Goal: Task Accomplishment & Management: Complete application form

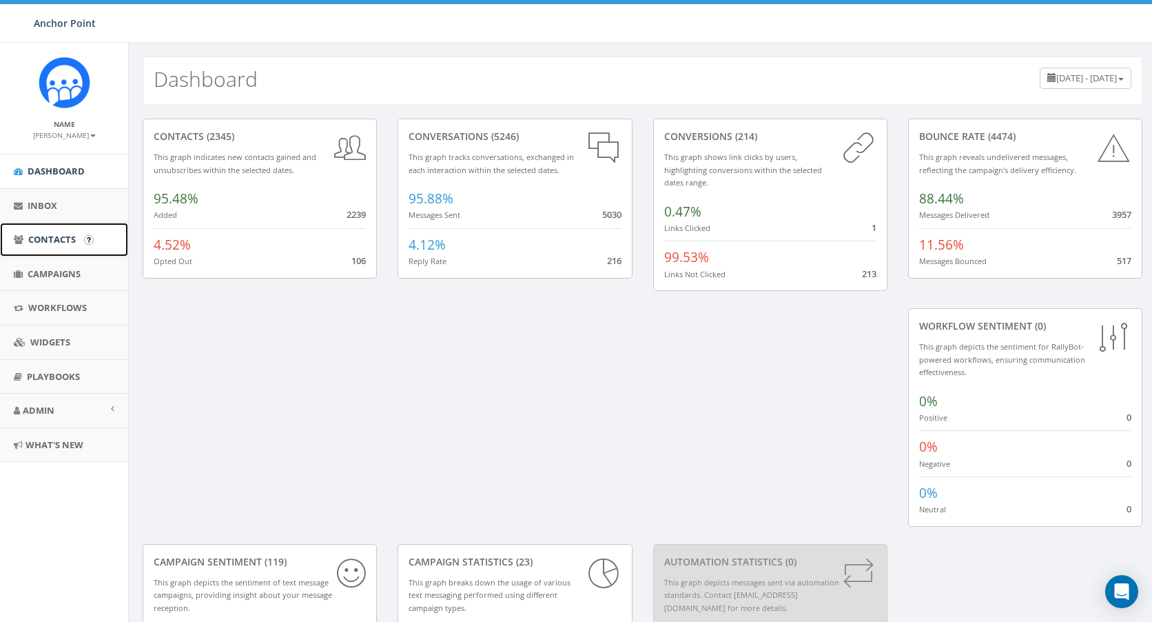
click at [61, 239] on span "Contacts" at bounding box center [52, 239] width 48 height 12
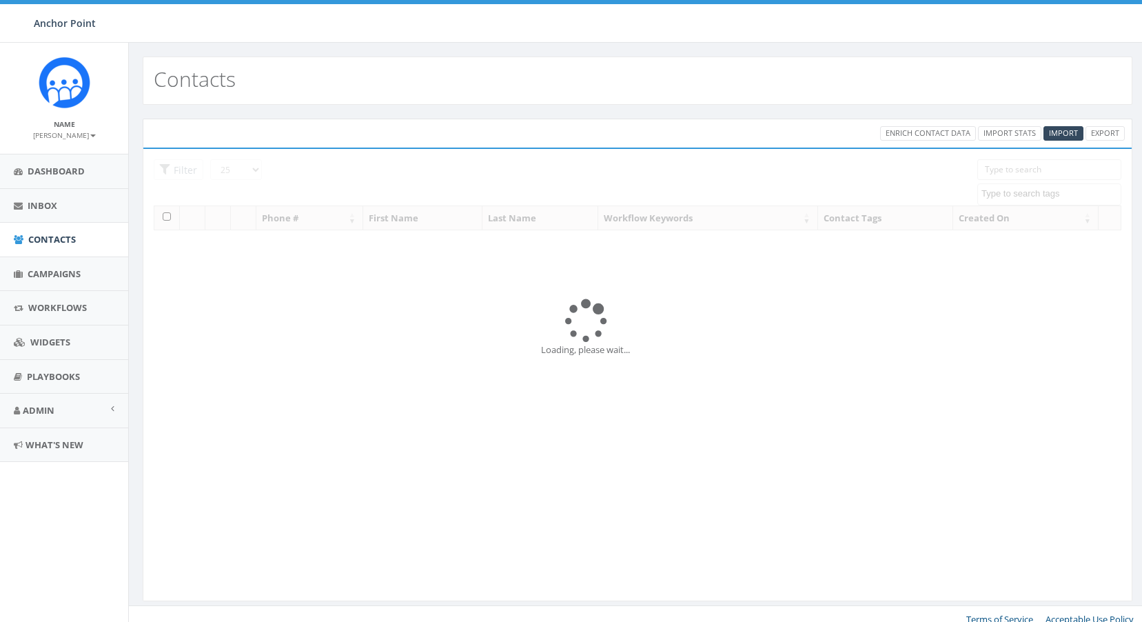
select select
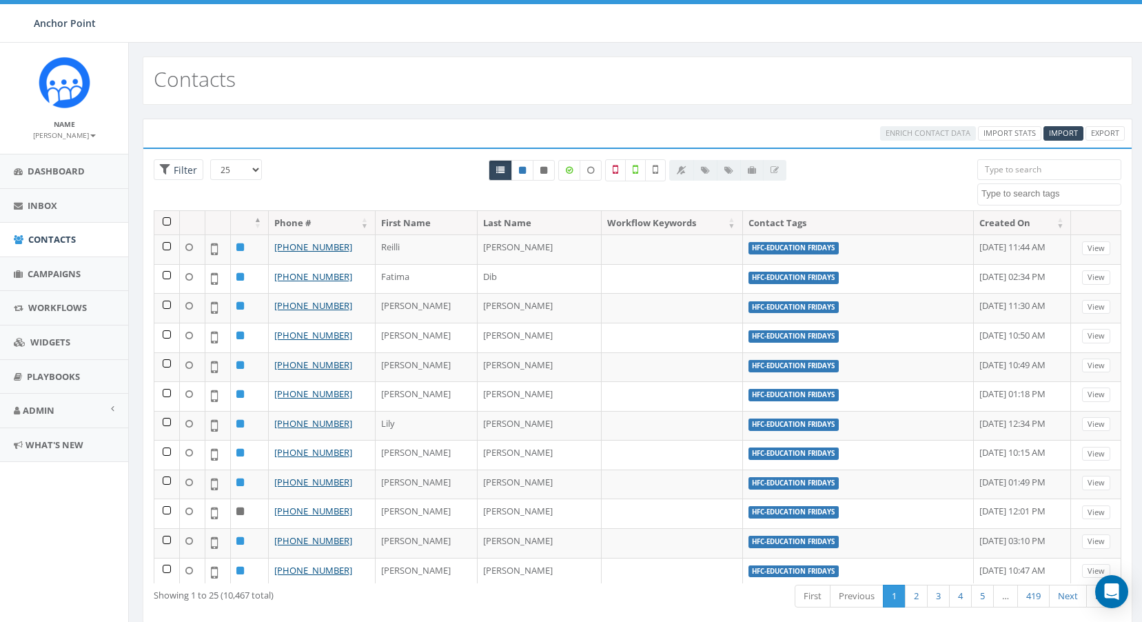
click at [996, 172] on input "search" at bounding box center [1049, 169] width 144 height 21
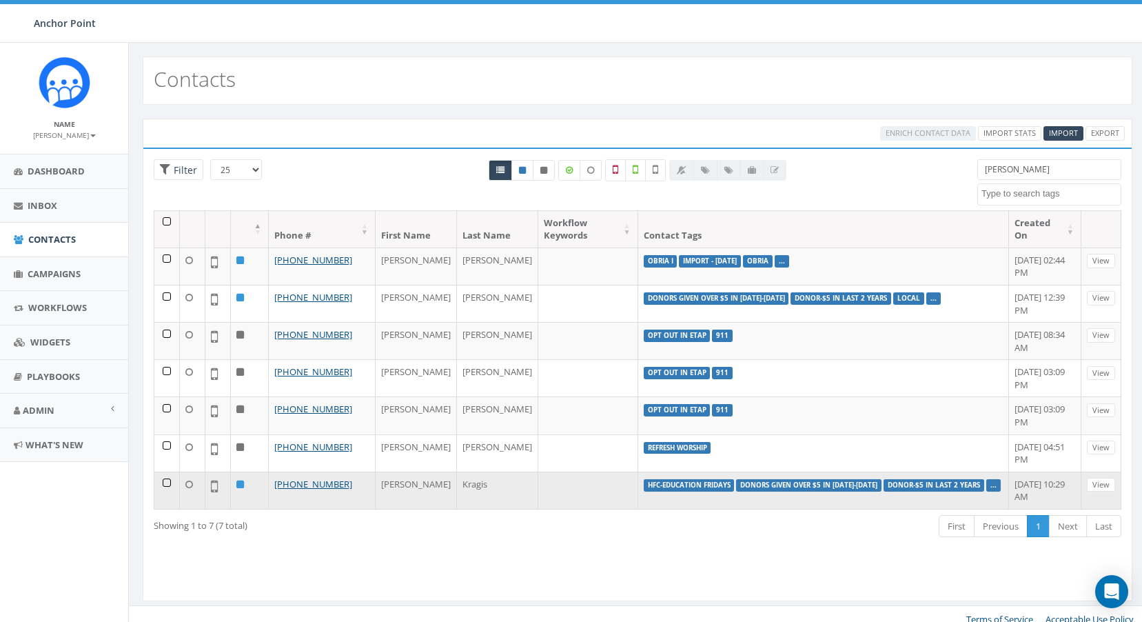
type input "[PERSON_NAME]"
click at [990, 480] on link "..." at bounding box center [993, 484] width 6 height 9
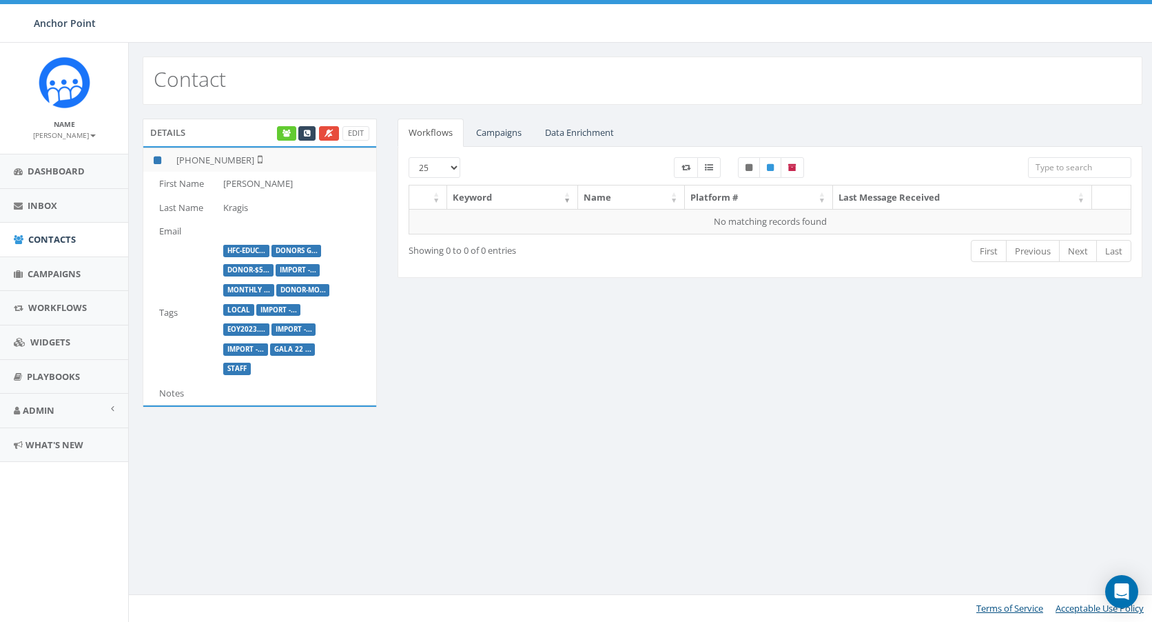
click at [301, 379] on td "HFC-Educ... donors g... Donor-$5... Import -... monthly ... Donor-mo... local I…" at bounding box center [297, 312] width 159 height 138
click at [302, 370] on p "Staff" at bounding box center [299, 367] width 153 height 13
click at [360, 136] on link "Edit" at bounding box center [356, 133] width 27 height 14
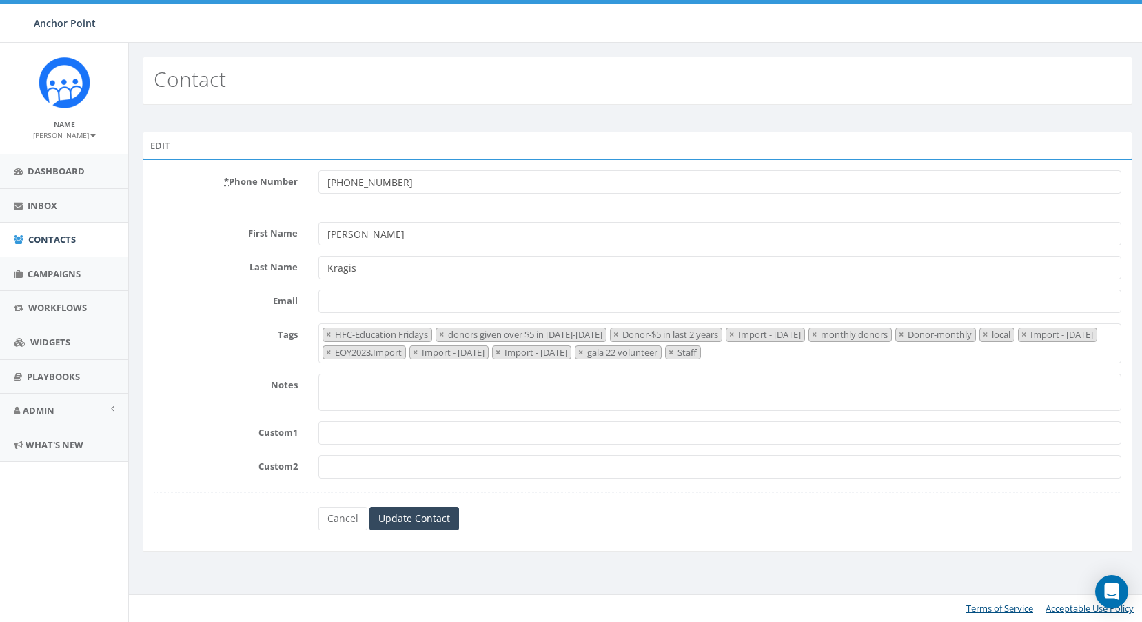
select select "HFC-Education Fridays"
click at [874, 358] on span "× HFC-Education Fridays × donors given over $5 in 2023-2024 × Donor-$5 in last …" at bounding box center [721, 343] width 803 height 40
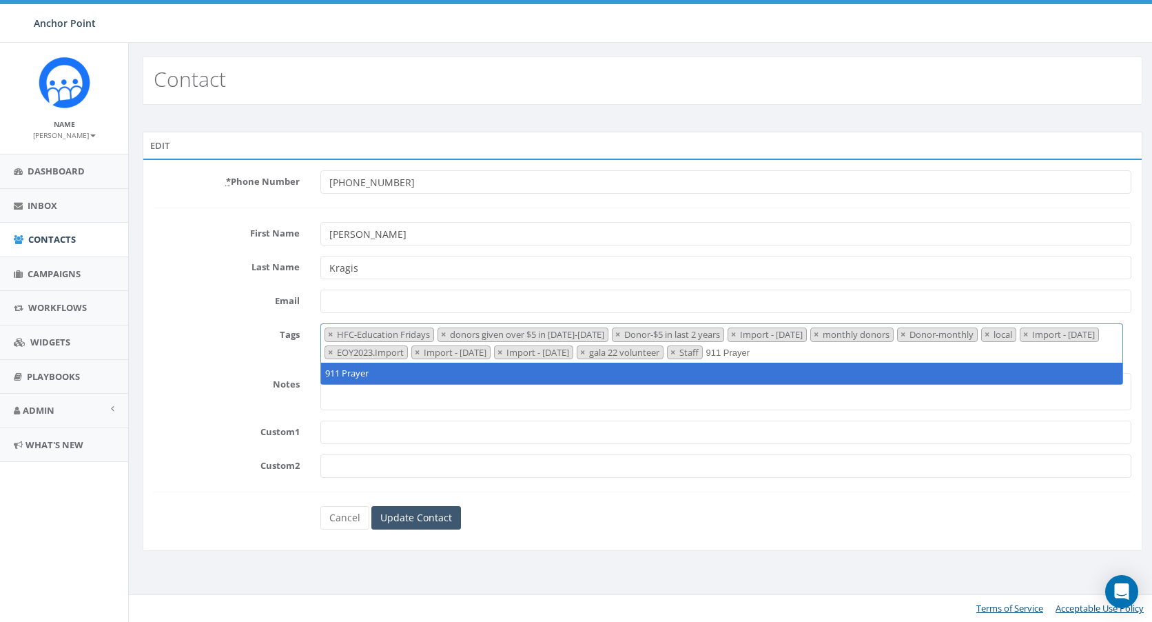
type textarea "911 Prayer"
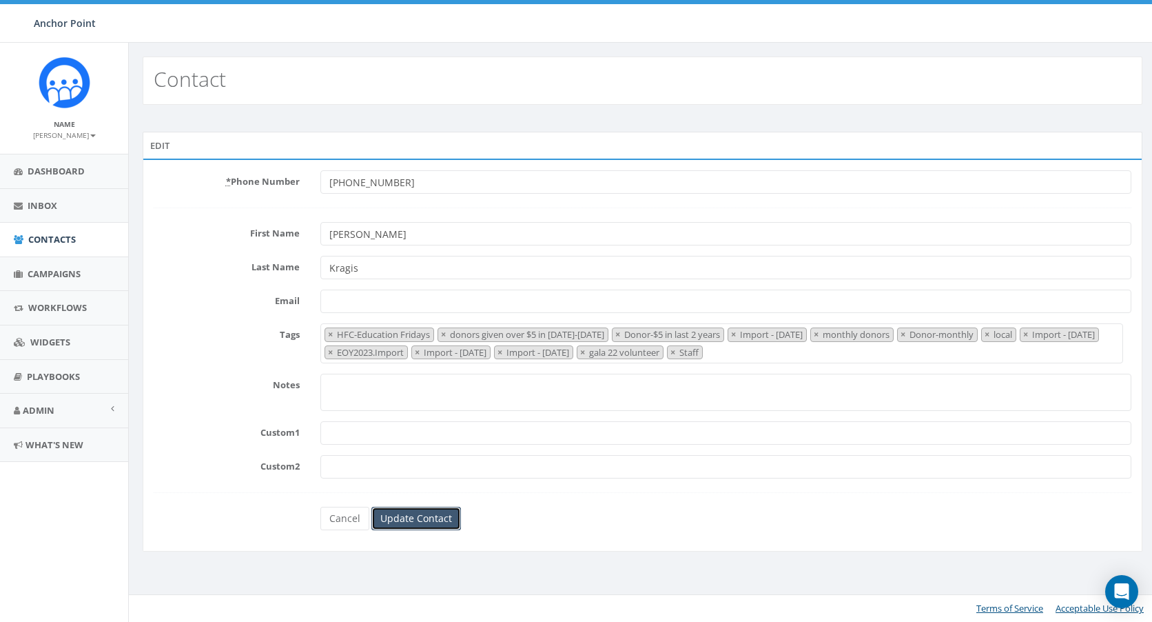
click at [400, 522] on input "Update Contact" at bounding box center [416, 518] width 90 height 23
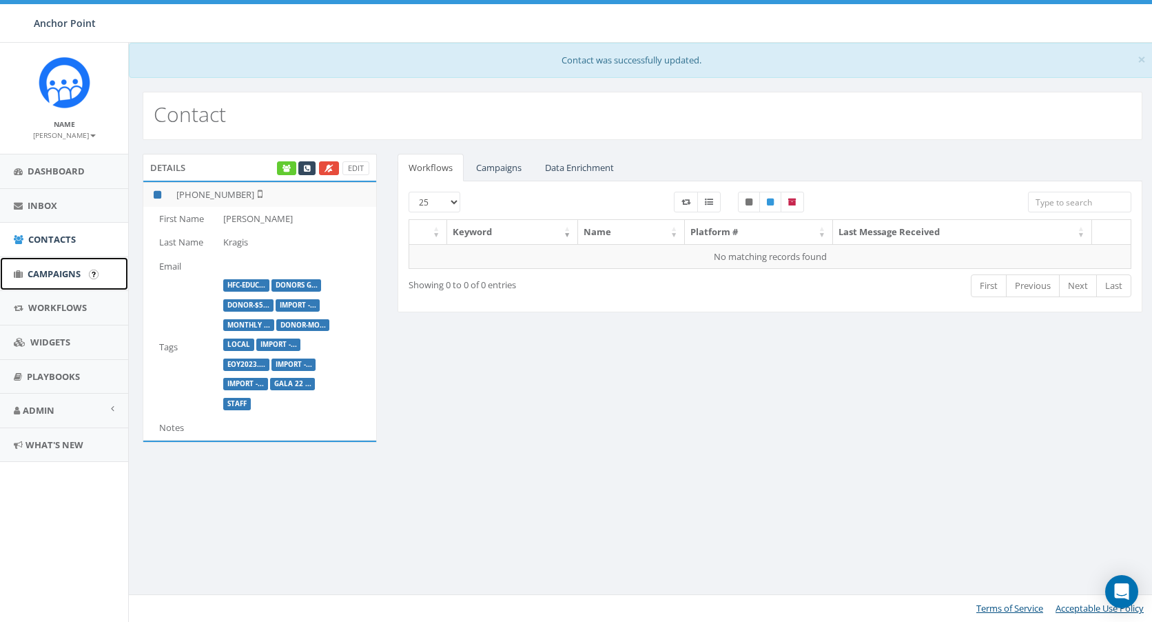
click at [64, 270] on span "Campaigns" at bounding box center [54, 273] width 53 height 12
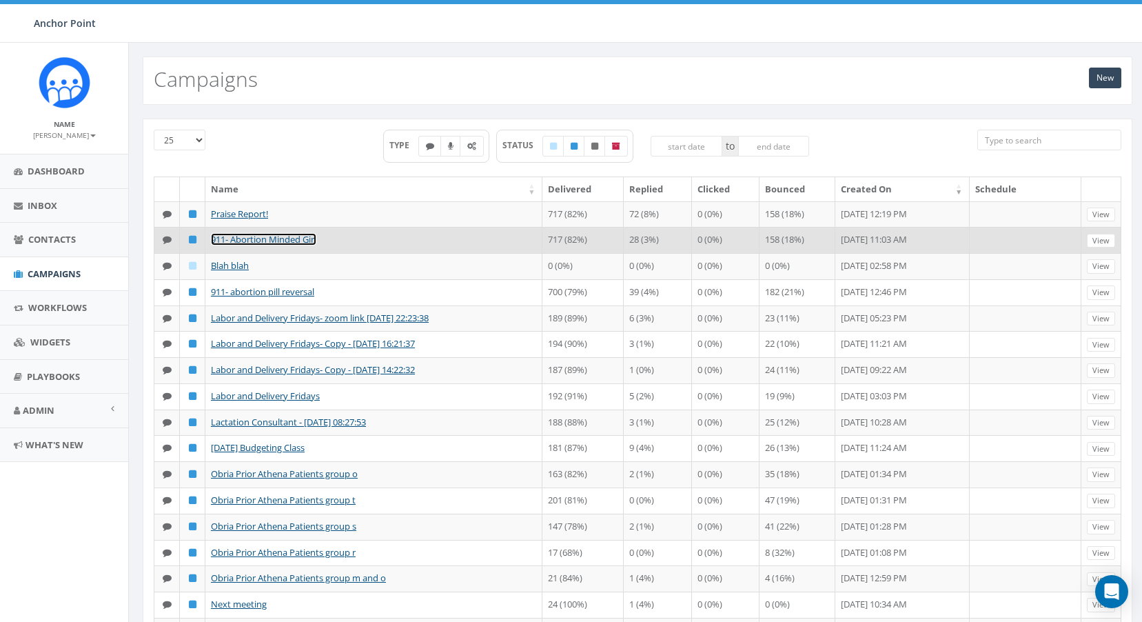
click at [256, 243] on link "911- Abortion Minded Girl" at bounding box center [263, 239] width 105 height 12
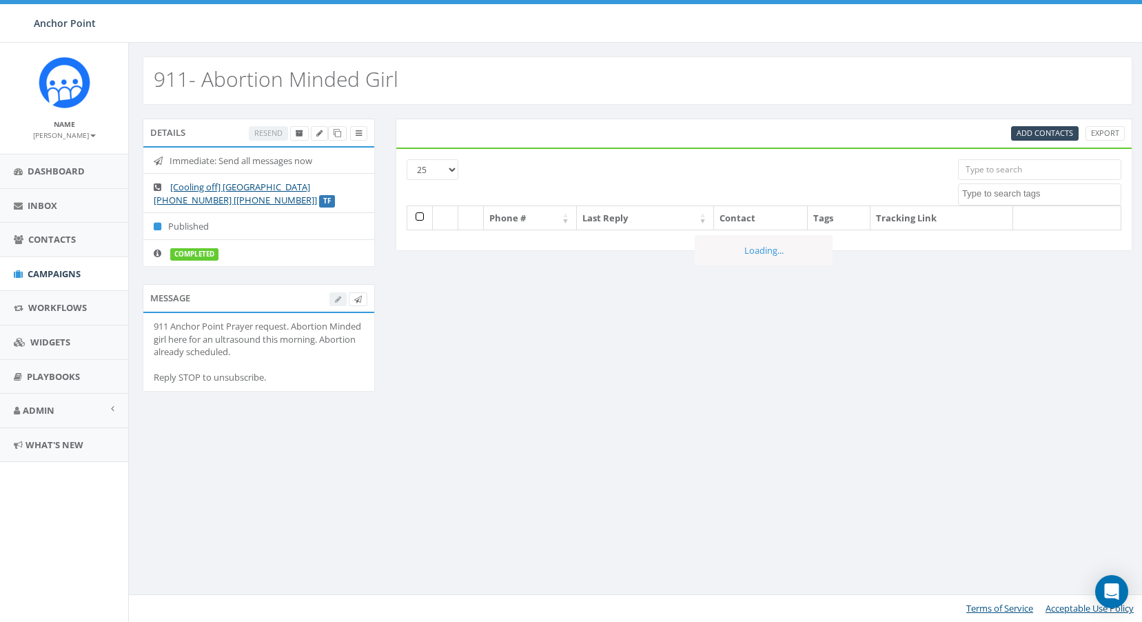
select select
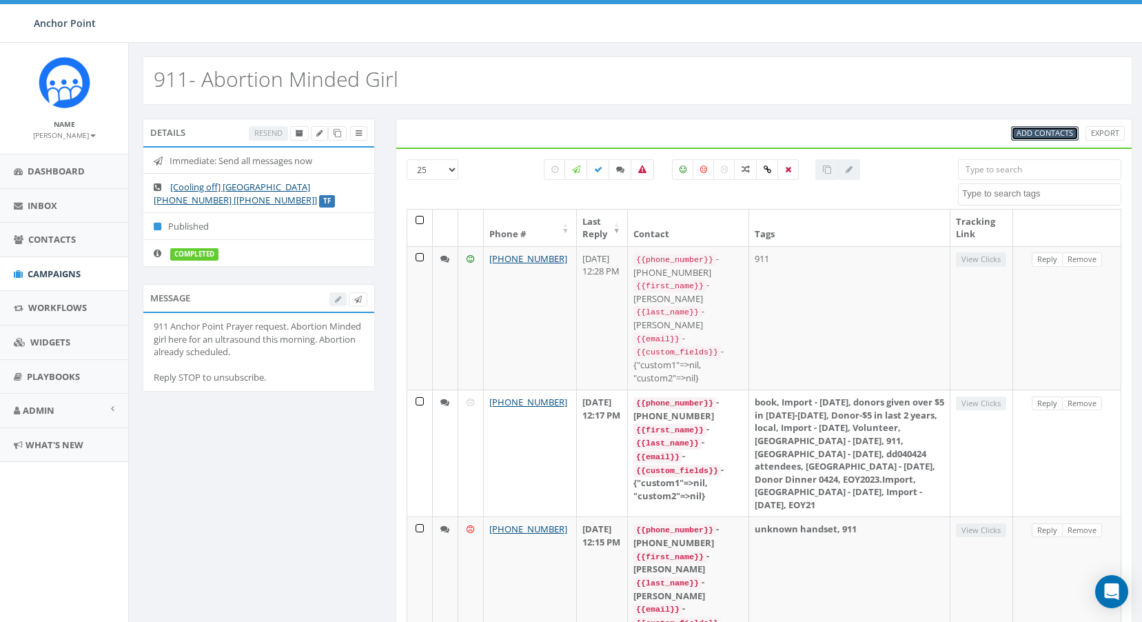
click at [1059, 136] on span "Add Contacts" at bounding box center [1044, 132] width 57 height 10
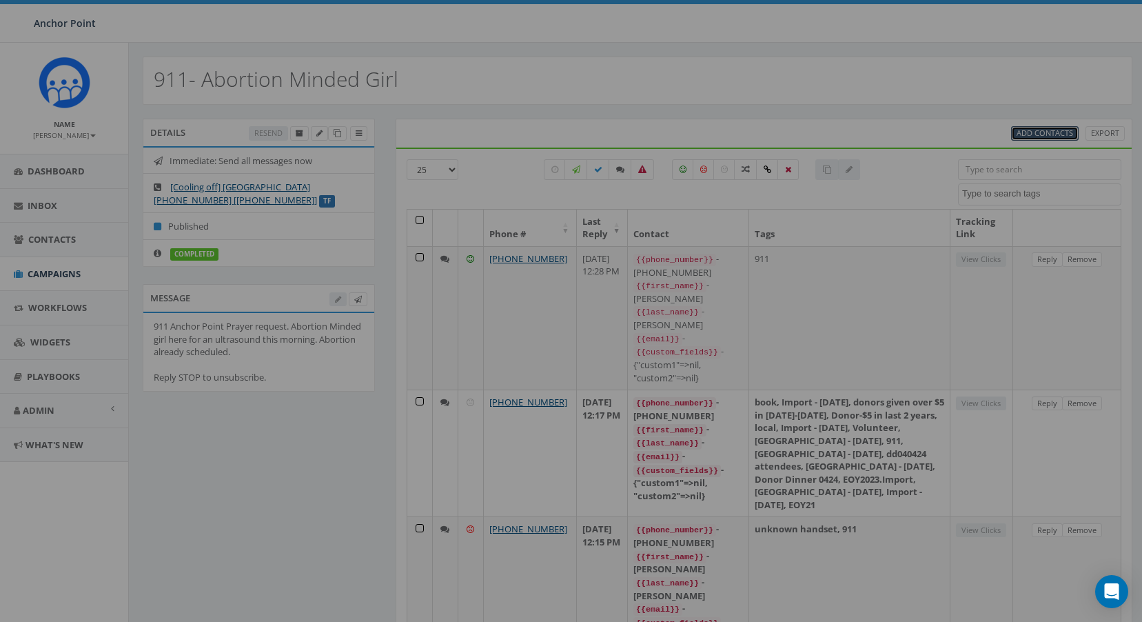
select select
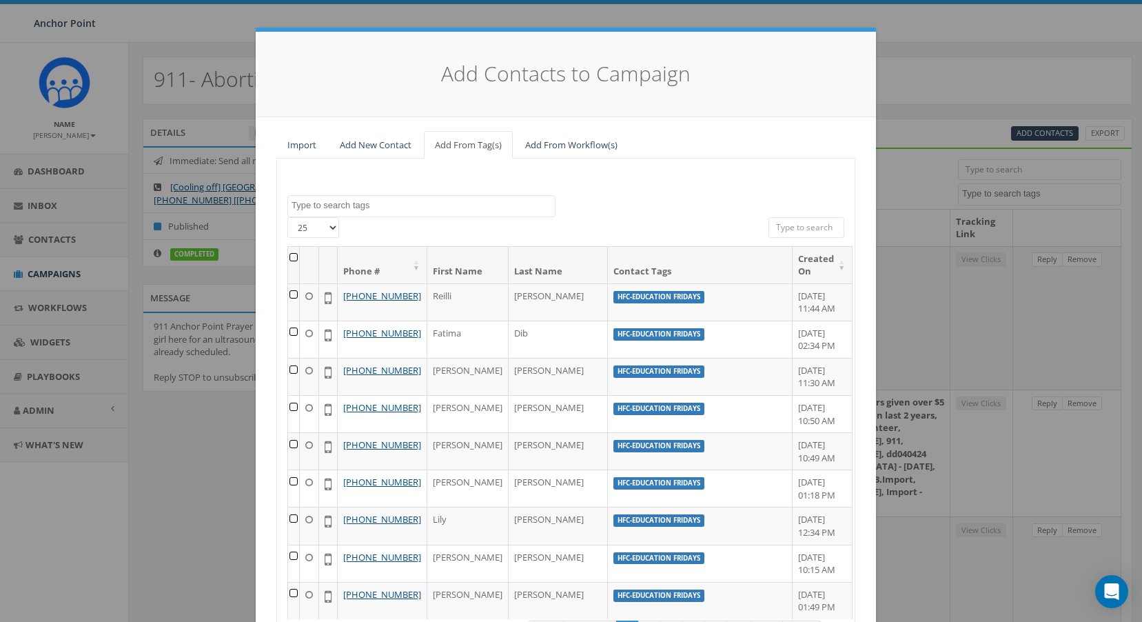
click at [800, 227] on input "search" at bounding box center [806, 227] width 76 height 21
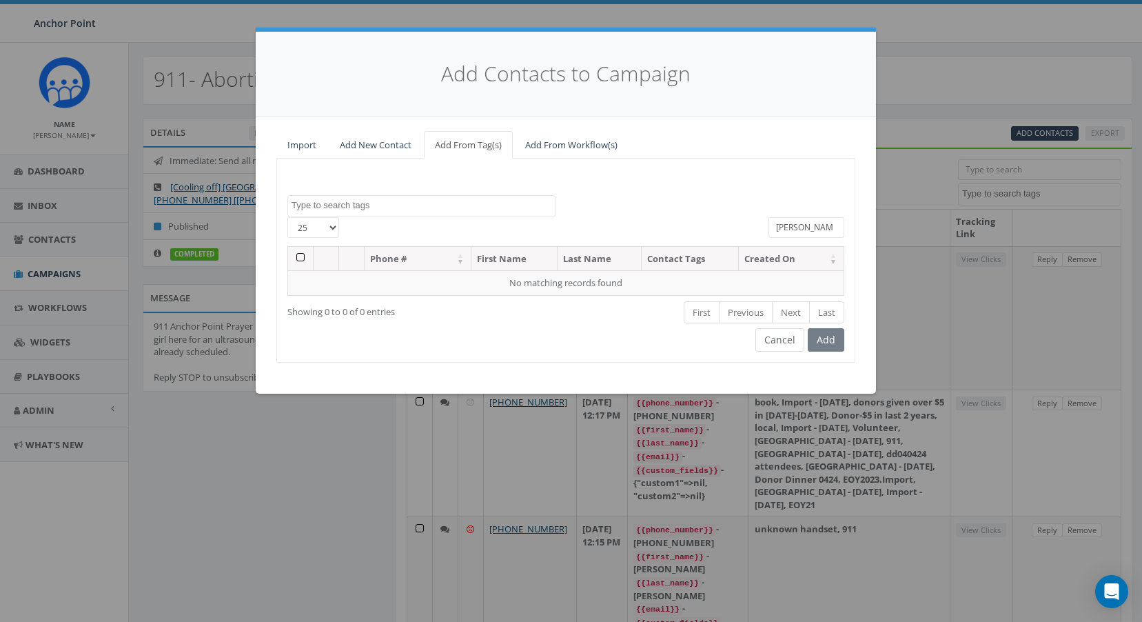
type input "Kathy"
click at [778, 339] on button "Cancel" at bounding box center [779, 339] width 49 height 23
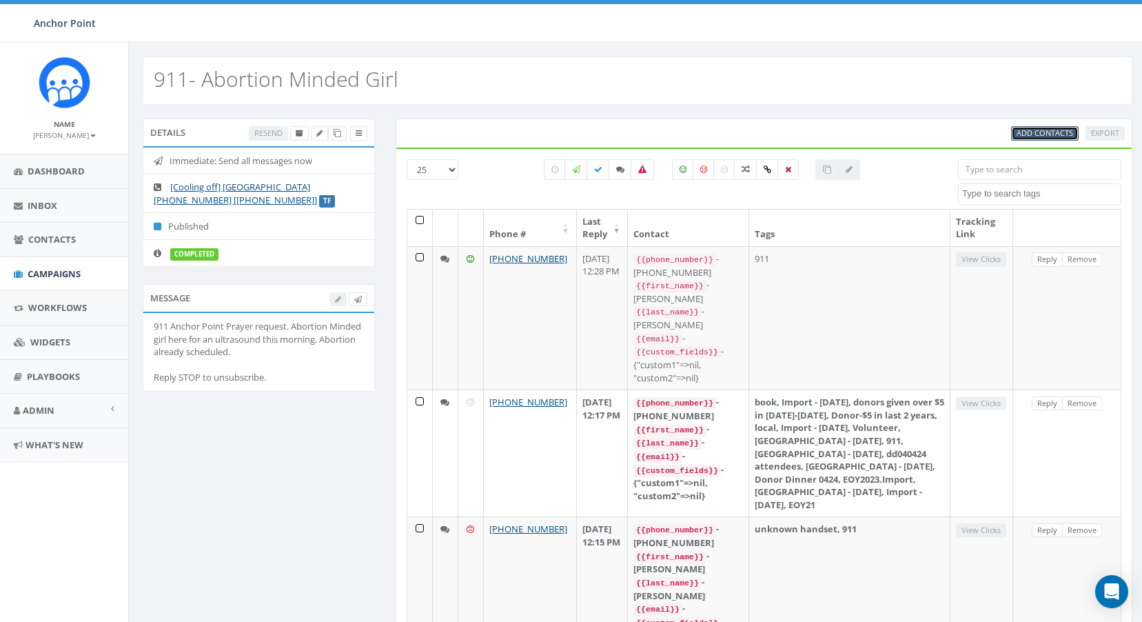
click at [1034, 133] on span "Add Contacts" at bounding box center [1044, 132] width 57 height 10
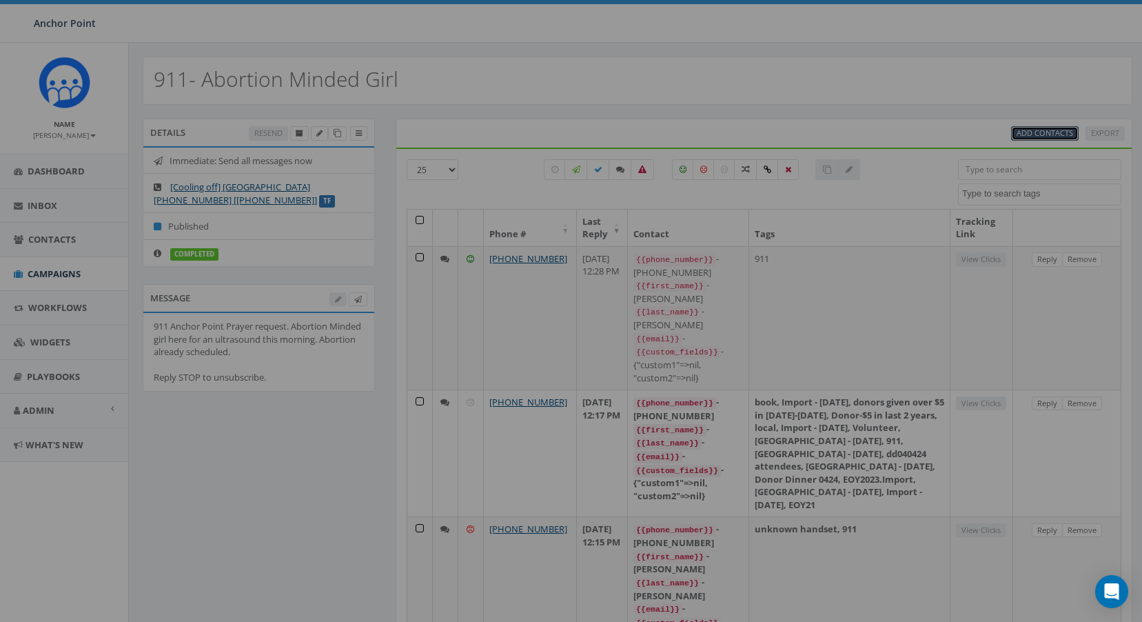
select select
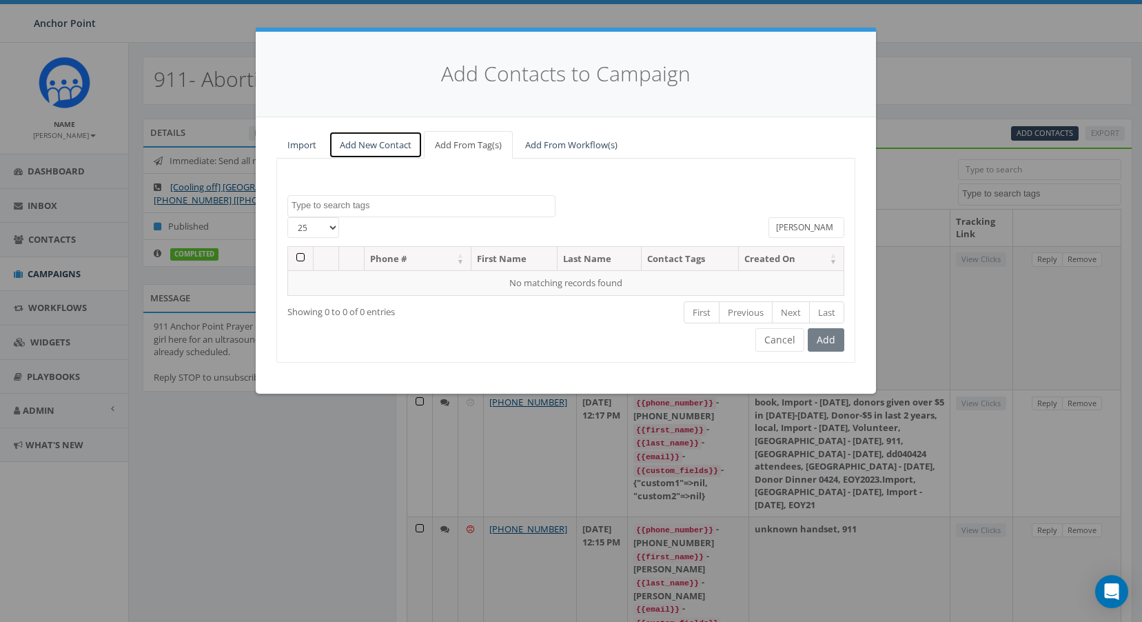
click at [378, 145] on link "Add New Contact" at bounding box center [376, 145] width 94 height 28
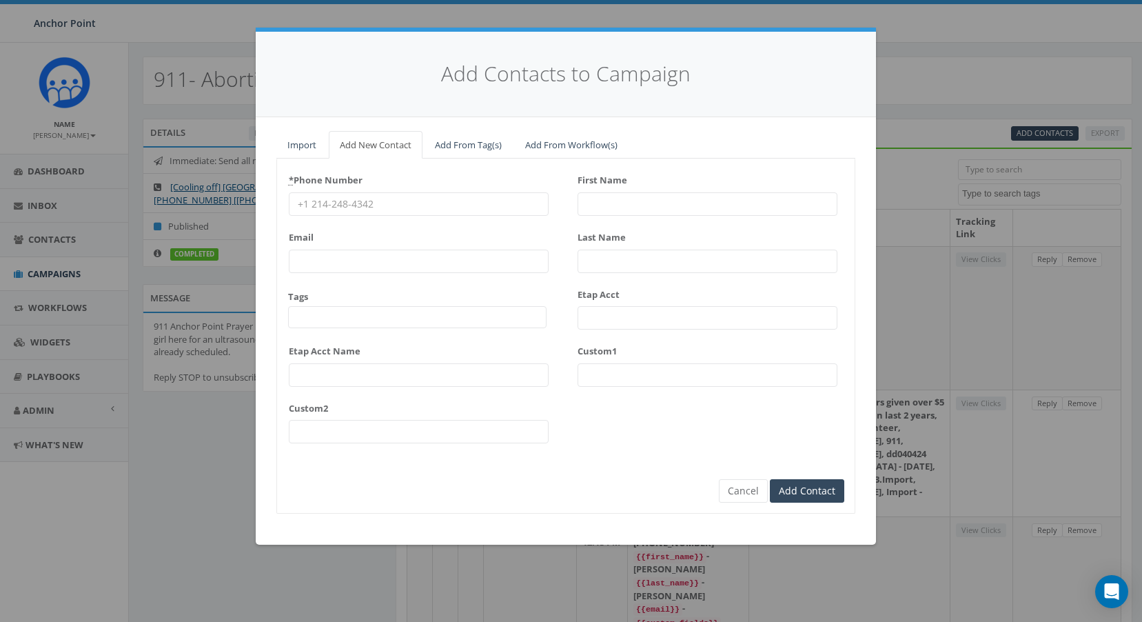
click at [312, 207] on input "* Phone Number" at bounding box center [419, 203] width 260 height 23
type input "270-469-8309"
click at [584, 208] on input "First Name" at bounding box center [707, 203] width 260 height 23
type input "Kathy"
type input "Kragis"
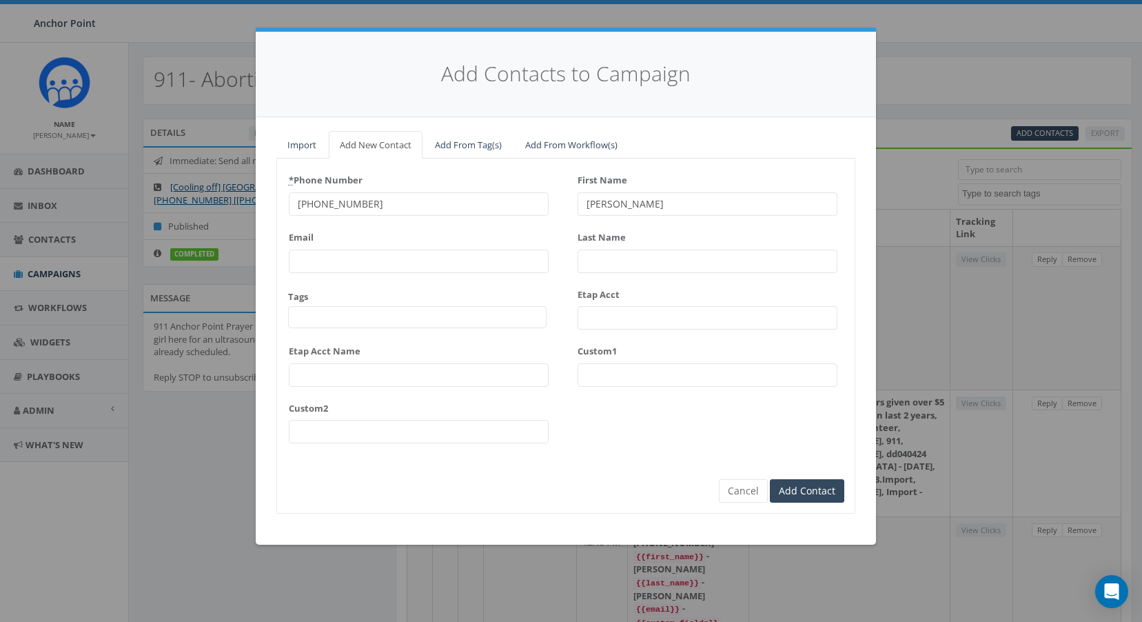
click at [323, 267] on input "Email" at bounding box center [419, 260] width 260 height 23
type input "kathy@anchorpoint.us"
click at [311, 320] on span at bounding box center [417, 317] width 258 height 22
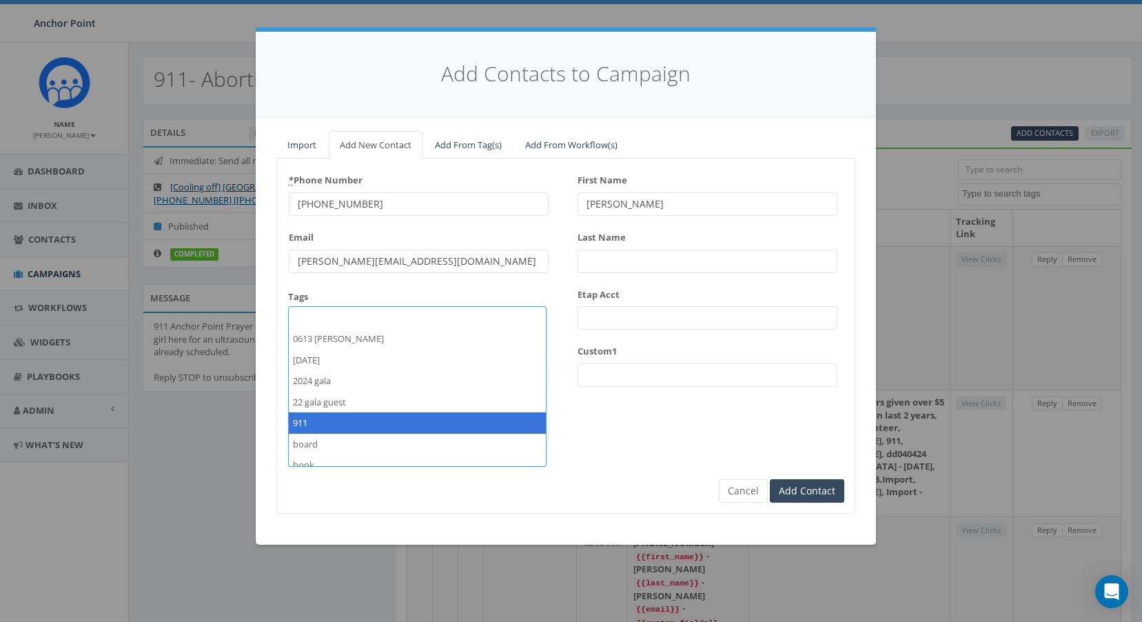
select select "911"
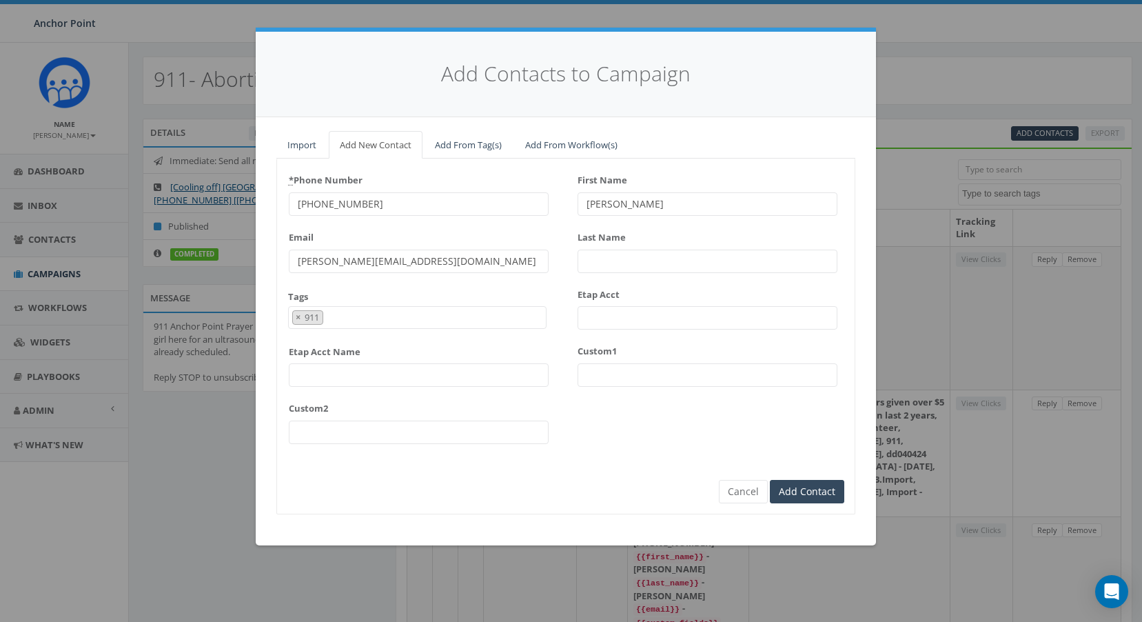
scroll to position [52, 0]
click at [817, 490] on input "Add Contact" at bounding box center [807, 491] width 74 height 23
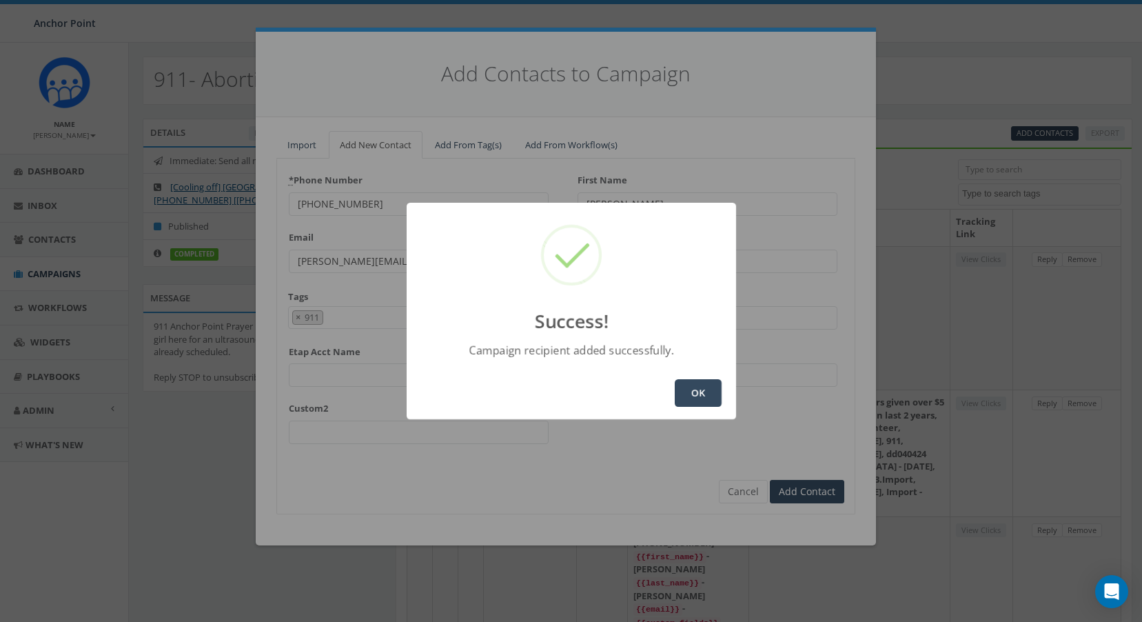
click at [691, 389] on button "OK" at bounding box center [698, 393] width 47 height 28
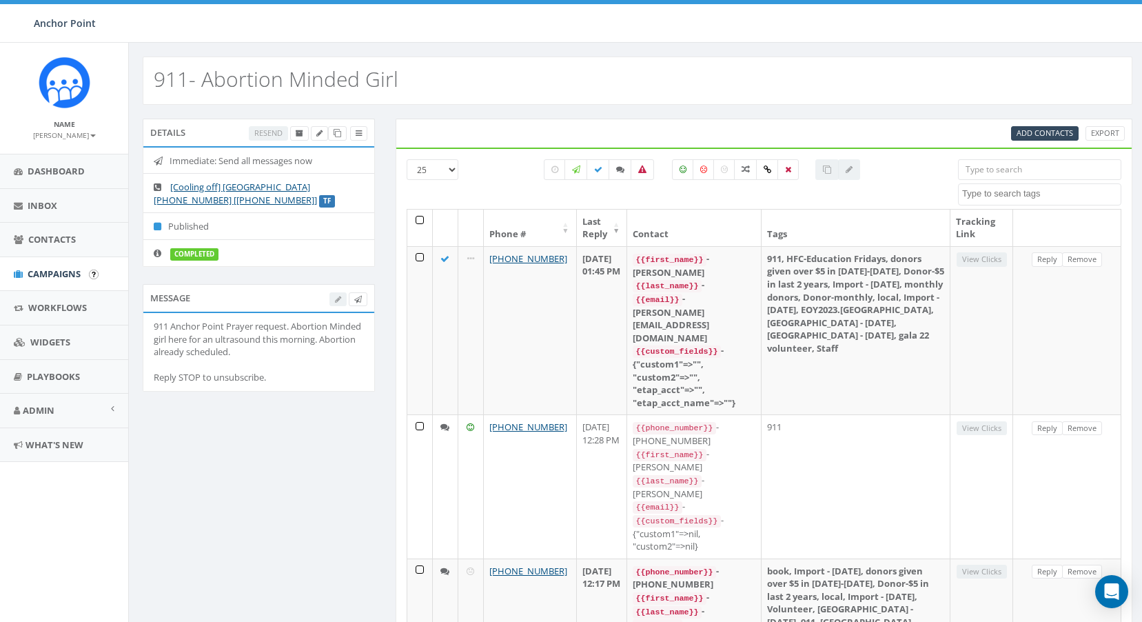
click at [92, 273] on input "image" at bounding box center [94, 274] width 10 height 10
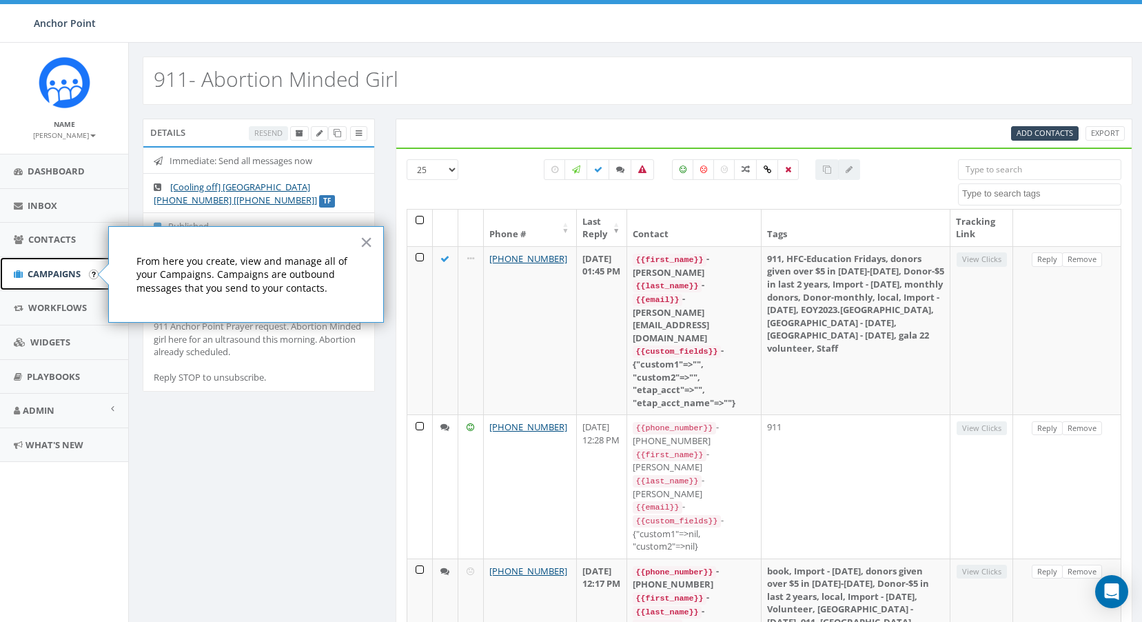
click at [68, 271] on span "Campaigns" at bounding box center [54, 273] width 53 height 12
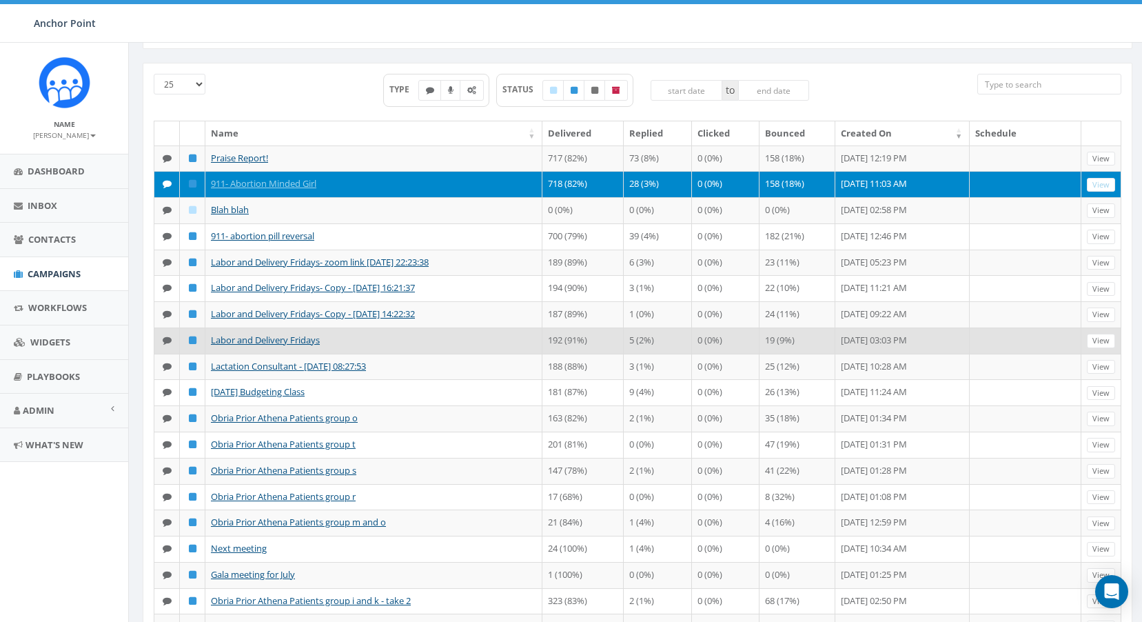
scroll to position [30, 0]
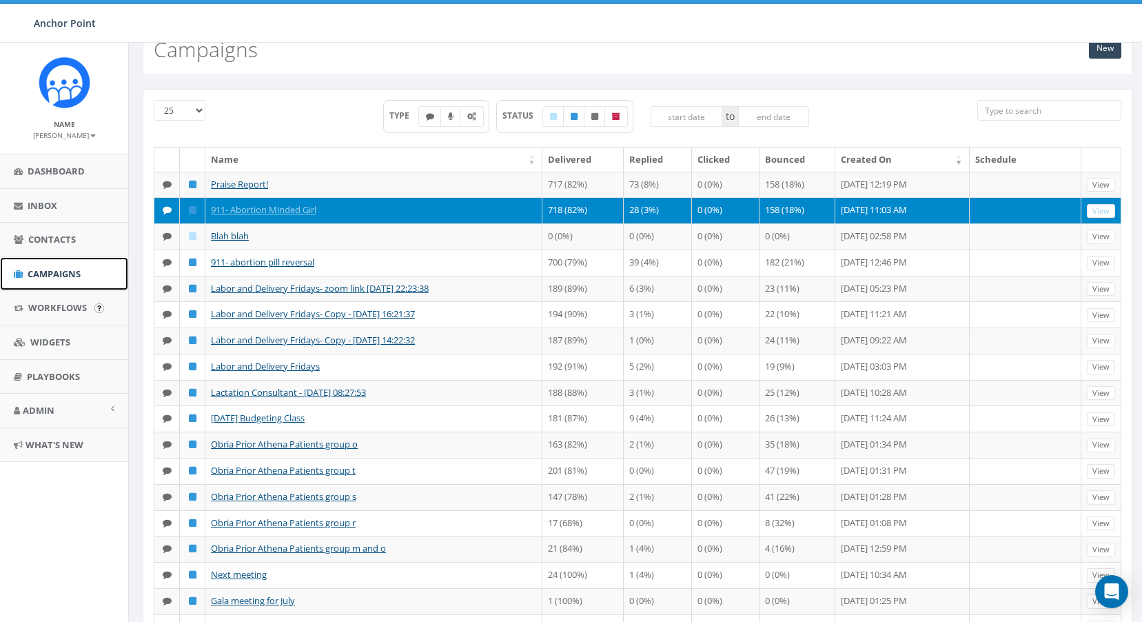
click at [59, 272] on span "Campaigns" at bounding box center [54, 273] width 53 height 12
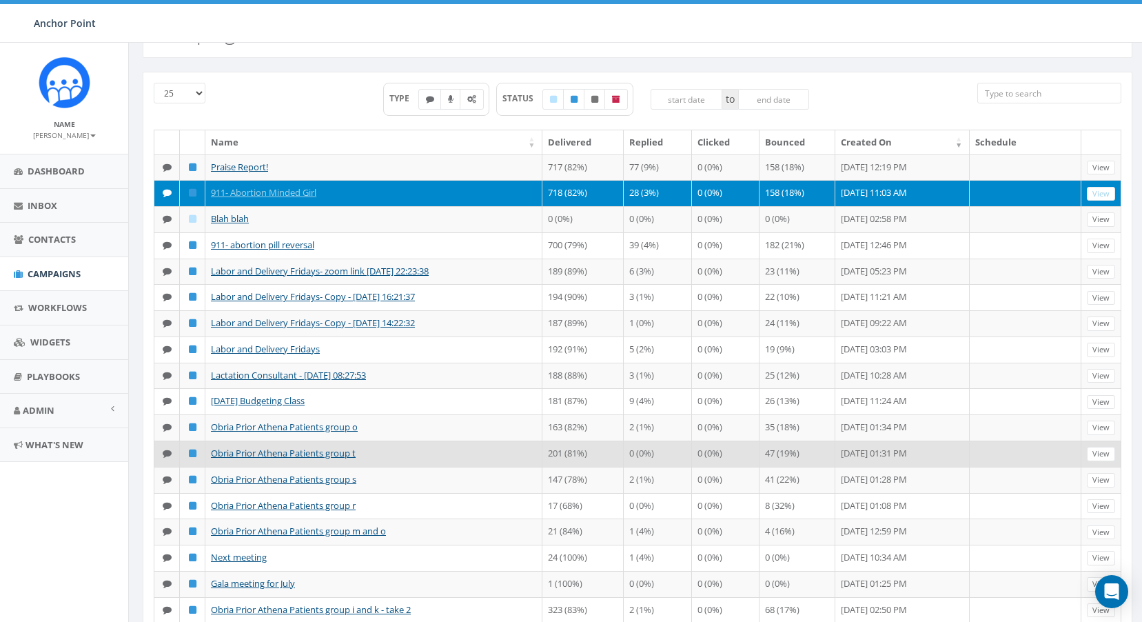
scroll to position [138, 0]
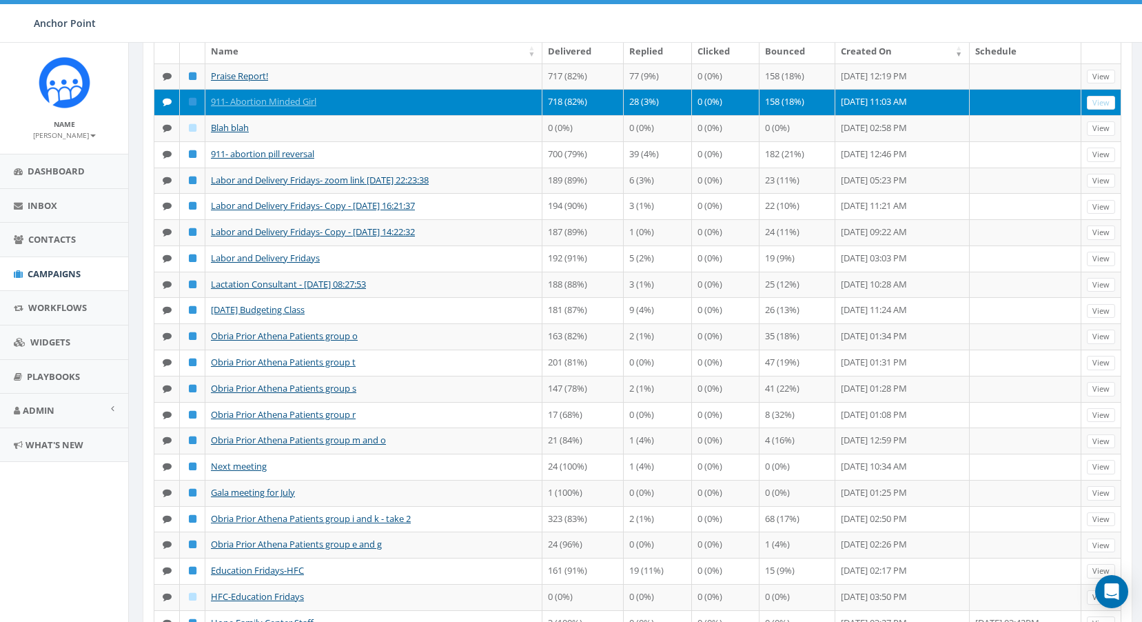
drag, startPoint x: 35, startPoint y: 274, endPoint x: 103, endPoint y: 542, distance: 276.5
click at [103, 542] on aside "Name Debbie Simmons Profile Sign Out Dashboard Inbox Contacts Campaigns Workflo…" at bounding box center [64, 332] width 128 height 579
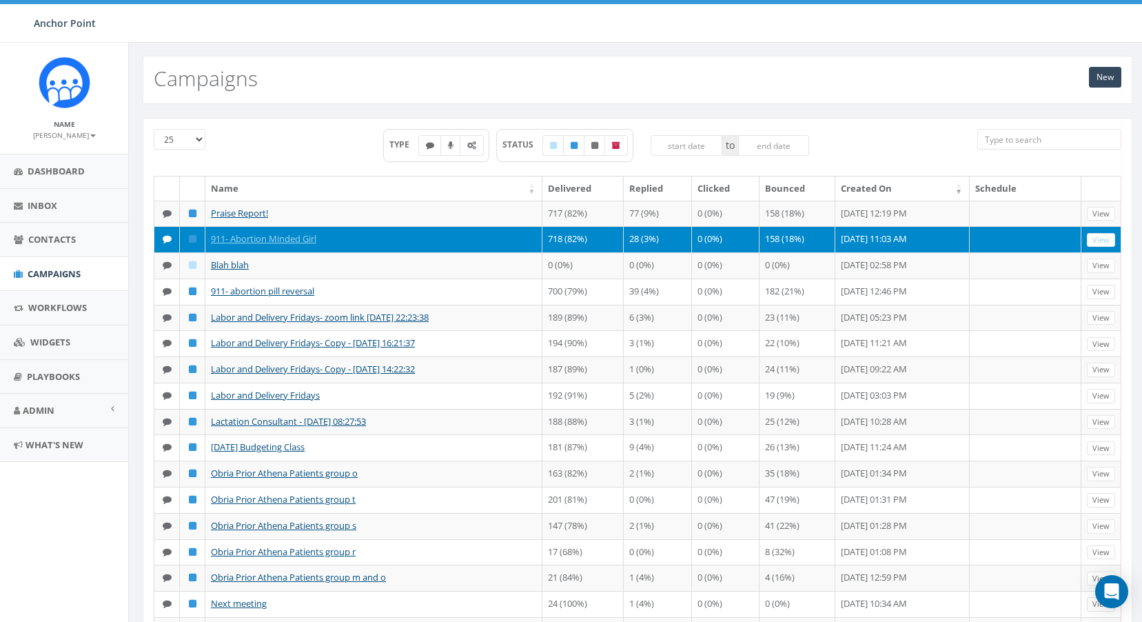
scroll to position [0, 0]
